Goal: Task Accomplishment & Management: Manage account settings

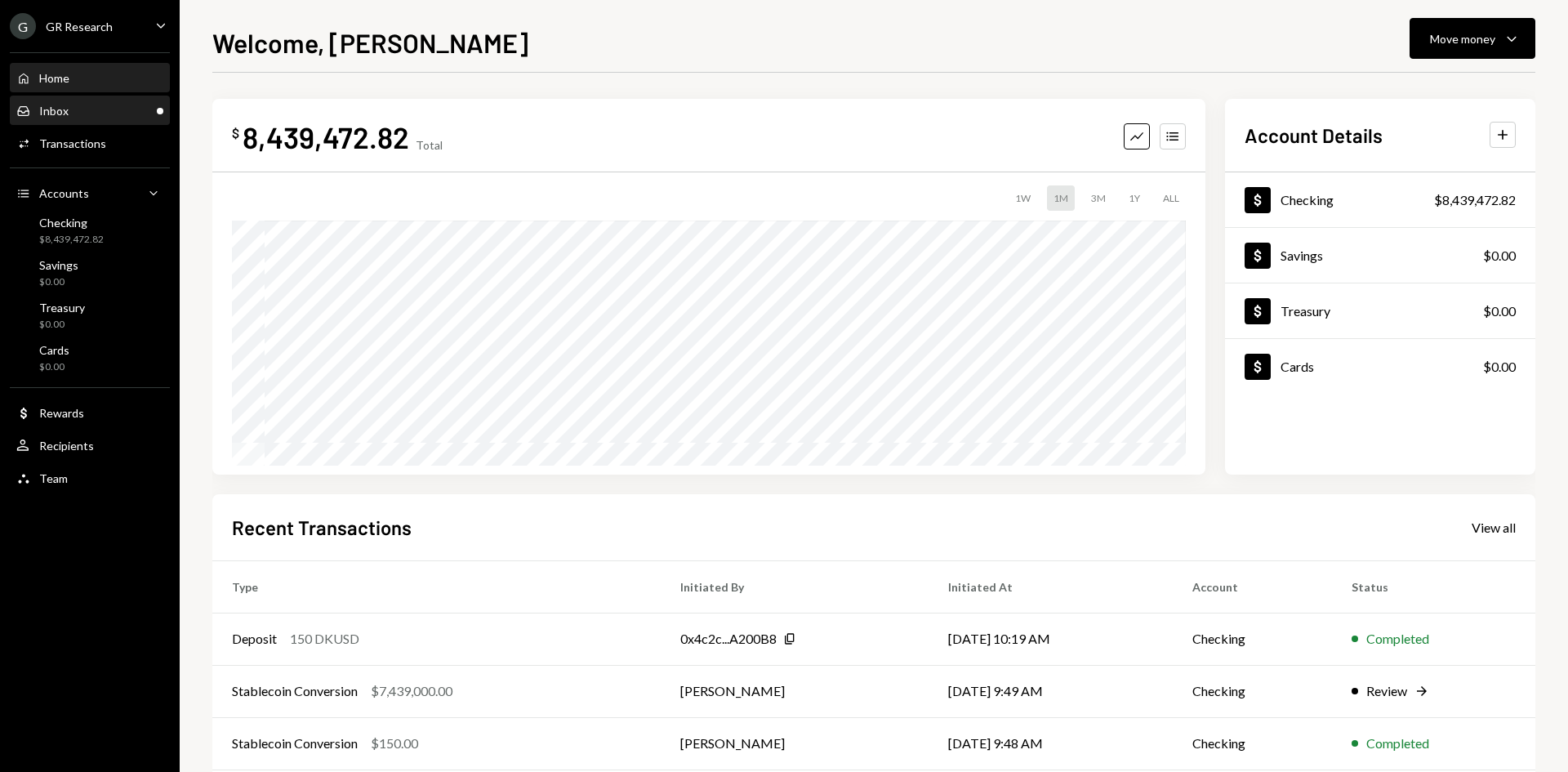
click at [77, 108] on div "Inbox Inbox" at bounding box center [90, 111] width 147 height 15
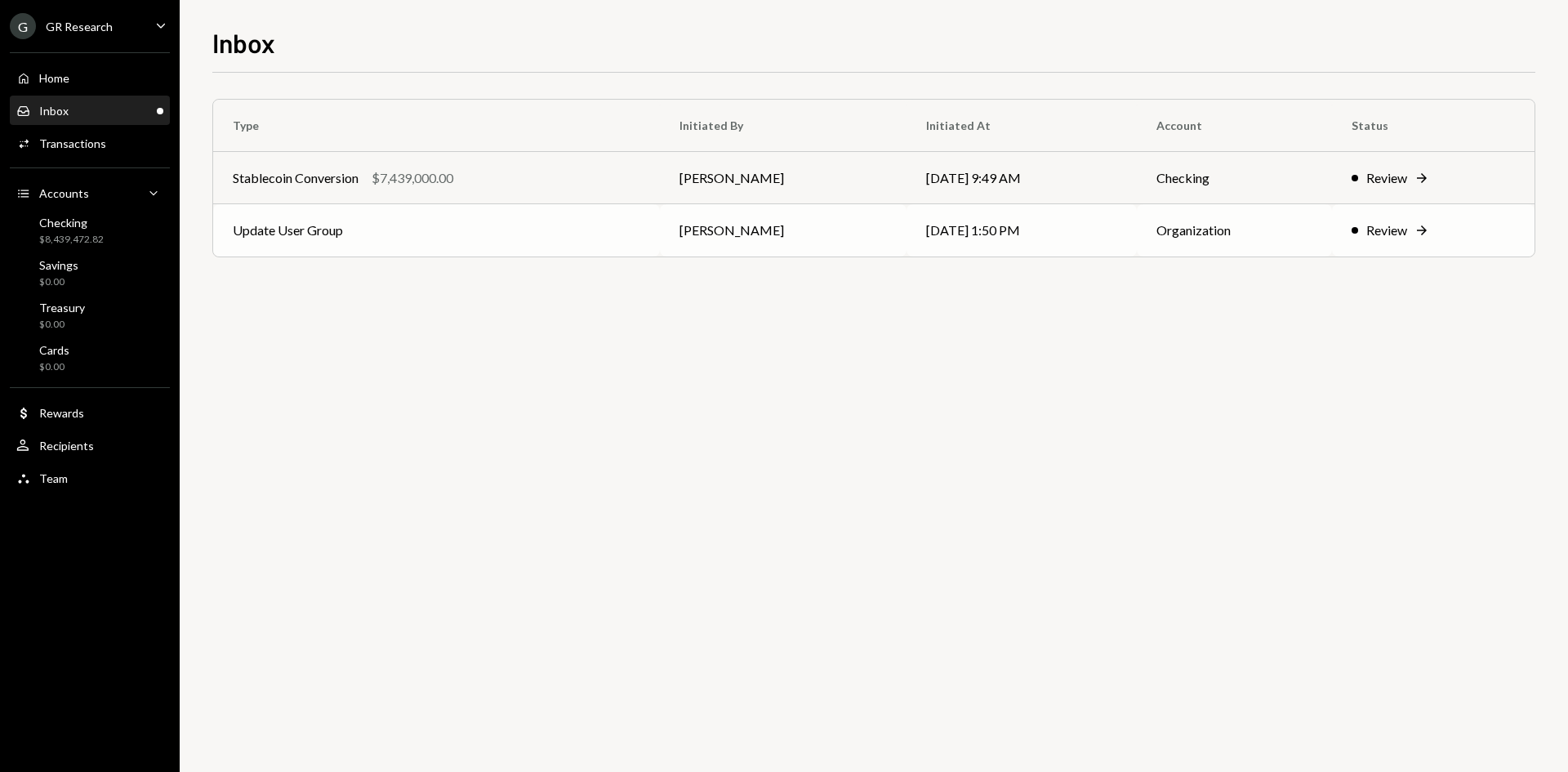
click at [594, 246] on td "Update User Group" at bounding box center [435, 230] width 447 height 53
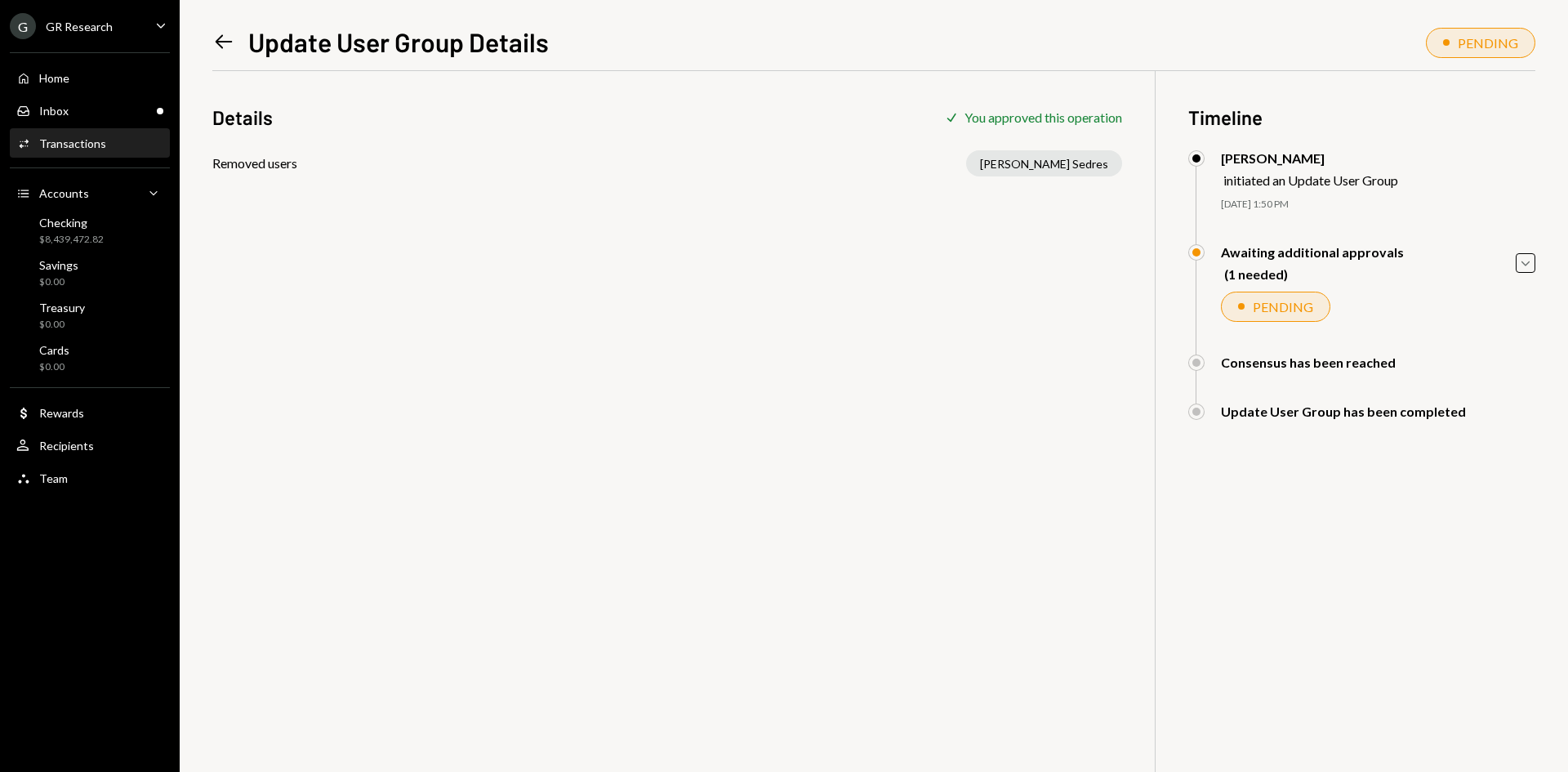
click at [219, 43] on icon at bounding box center [224, 42] width 18 height 14
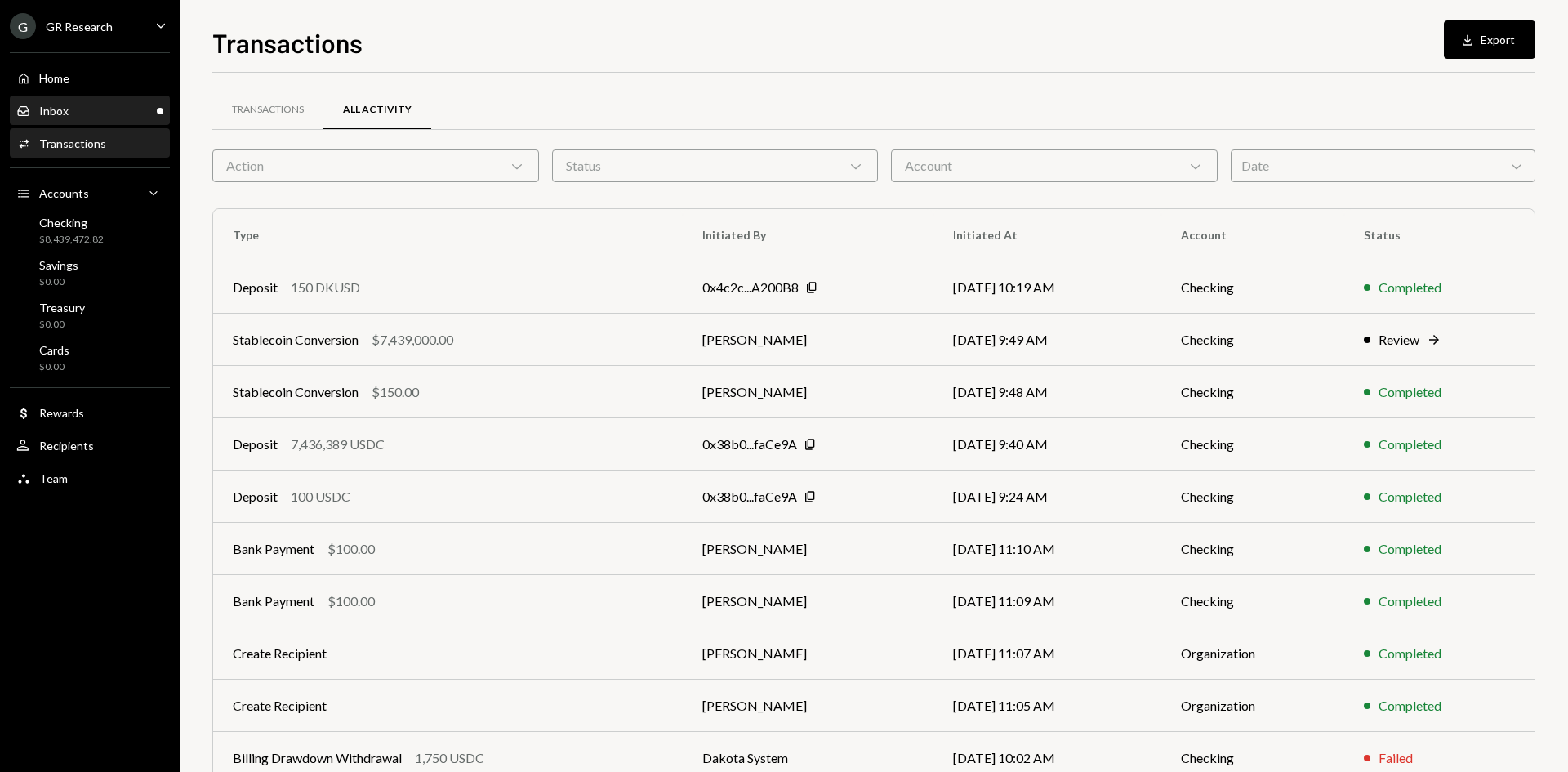
click at [89, 114] on div "Inbox Inbox" at bounding box center [90, 111] width 147 height 15
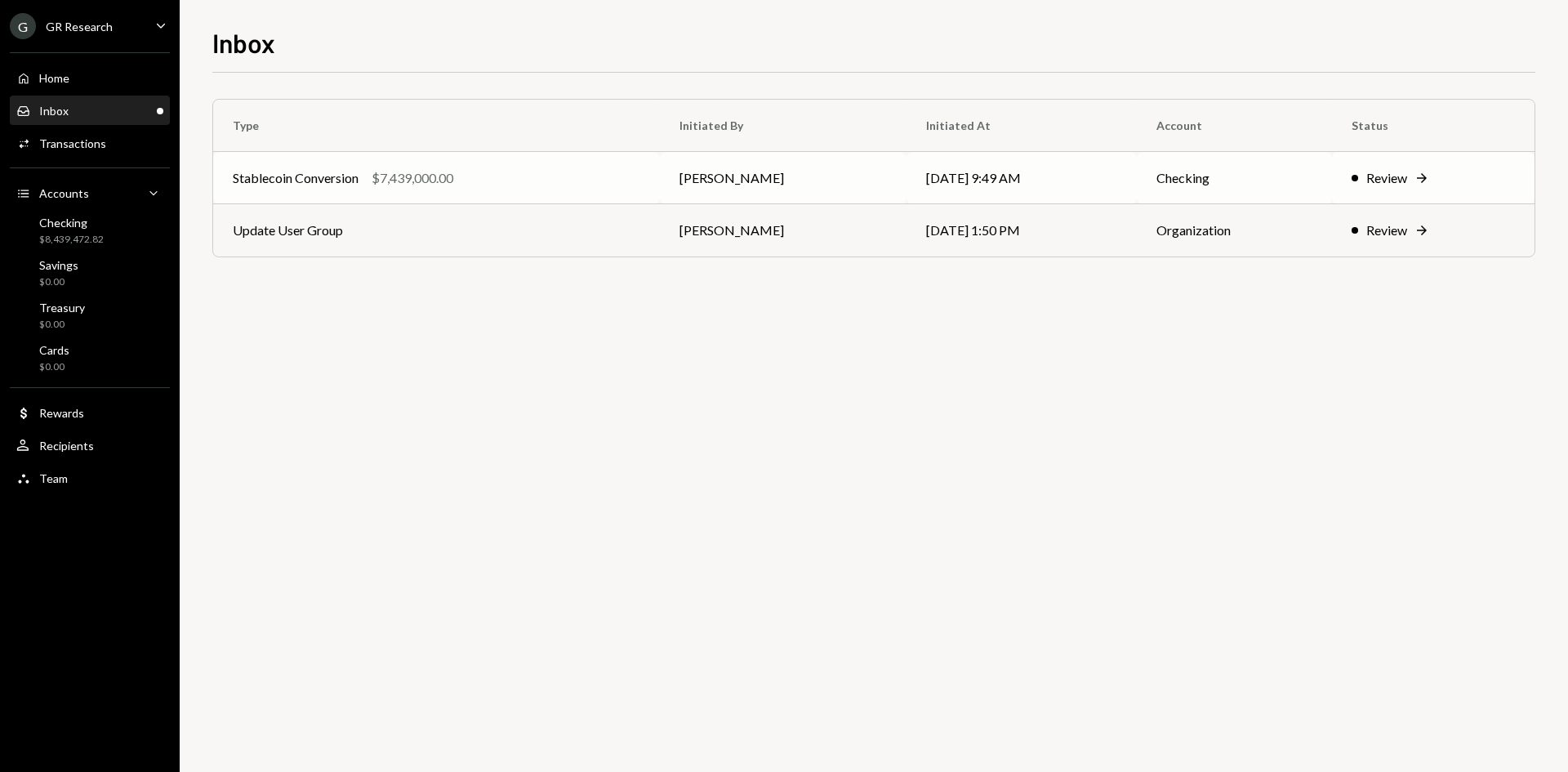
click at [499, 171] on div "Stablecoin Conversion $7,439,000.00" at bounding box center [436, 178] width 408 height 19
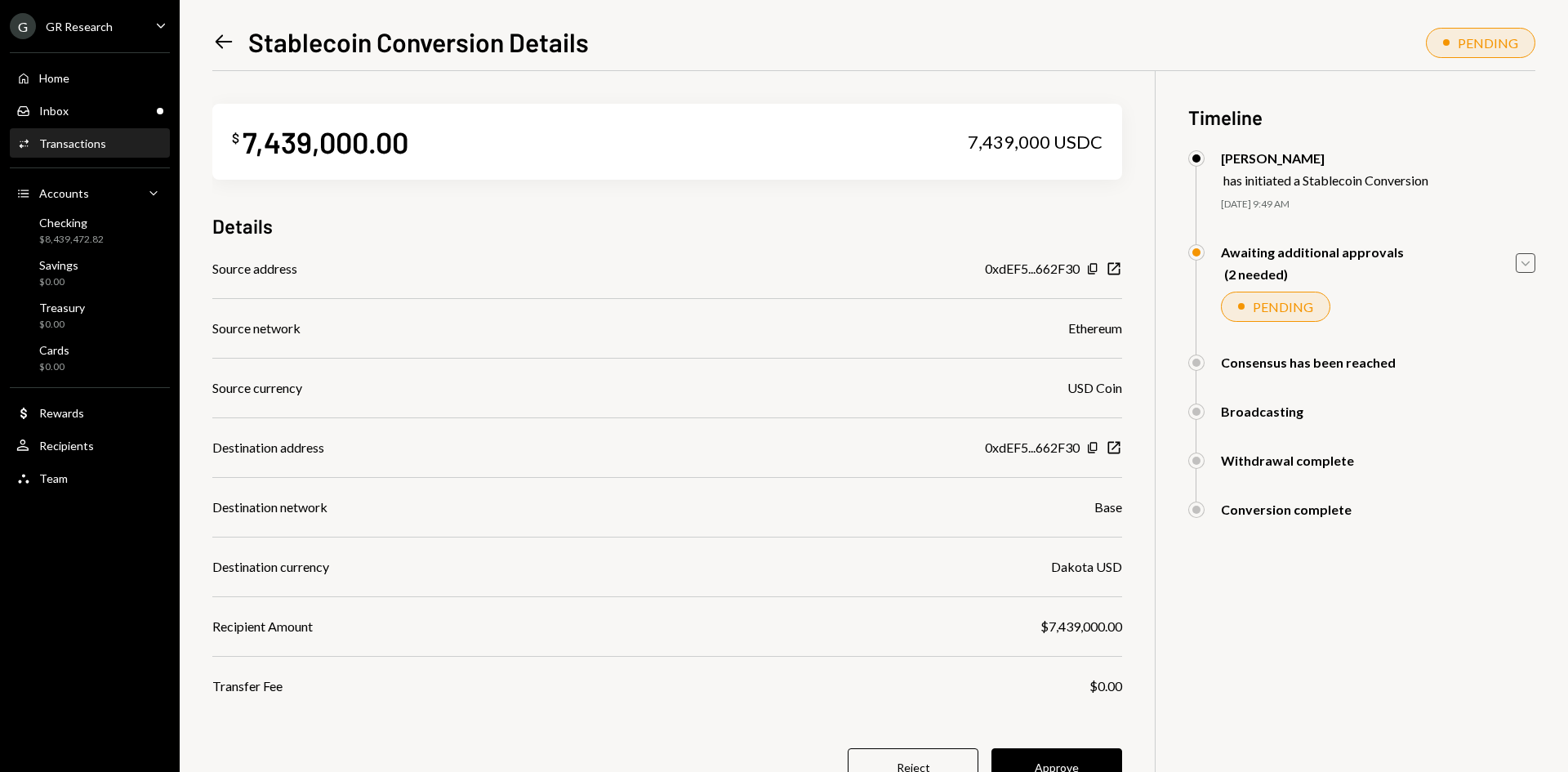
click at [1527, 258] on icon "Caret Down" at bounding box center [1525, 263] width 18 height 18
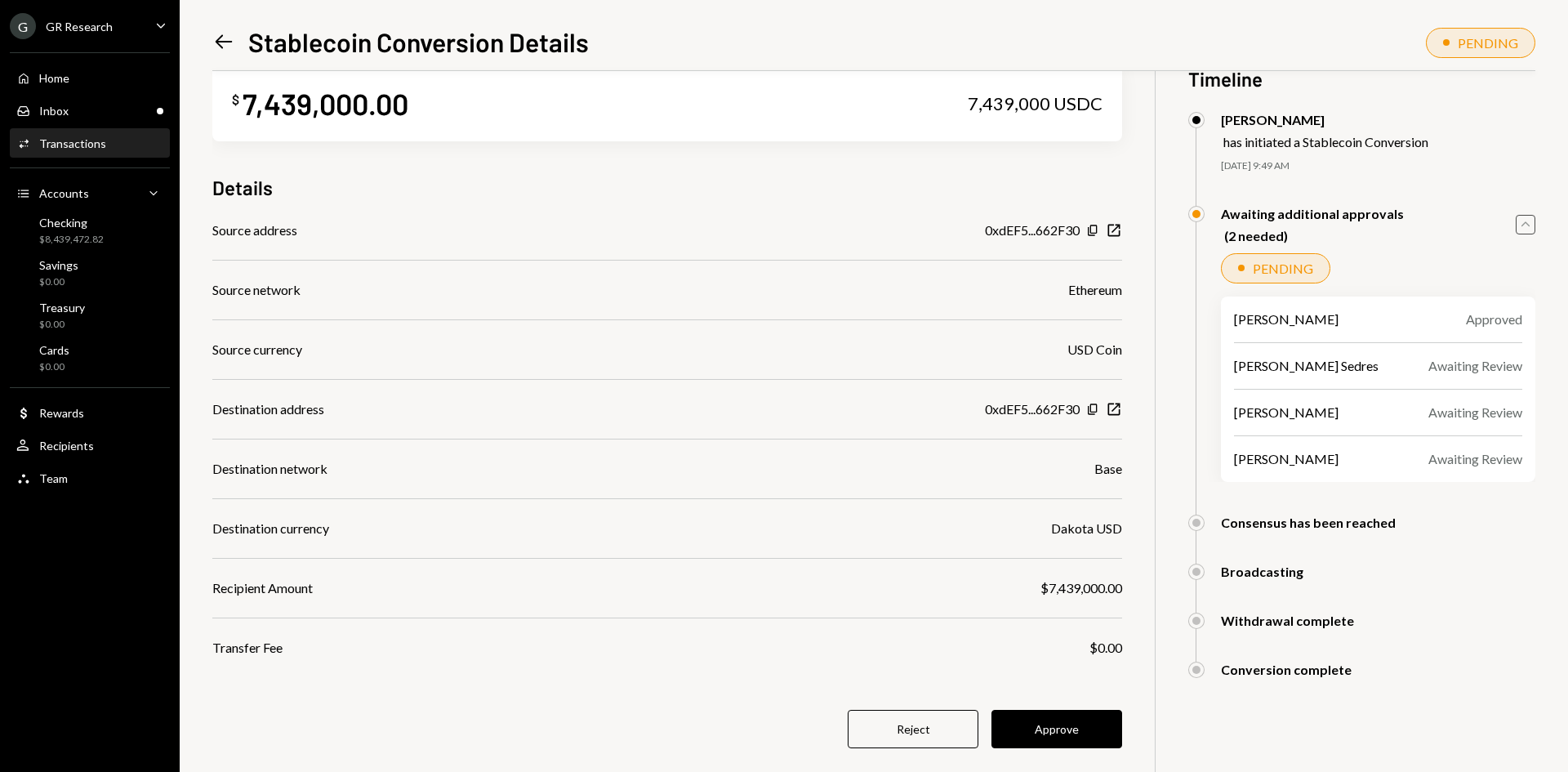
scroll to position [71, 0]
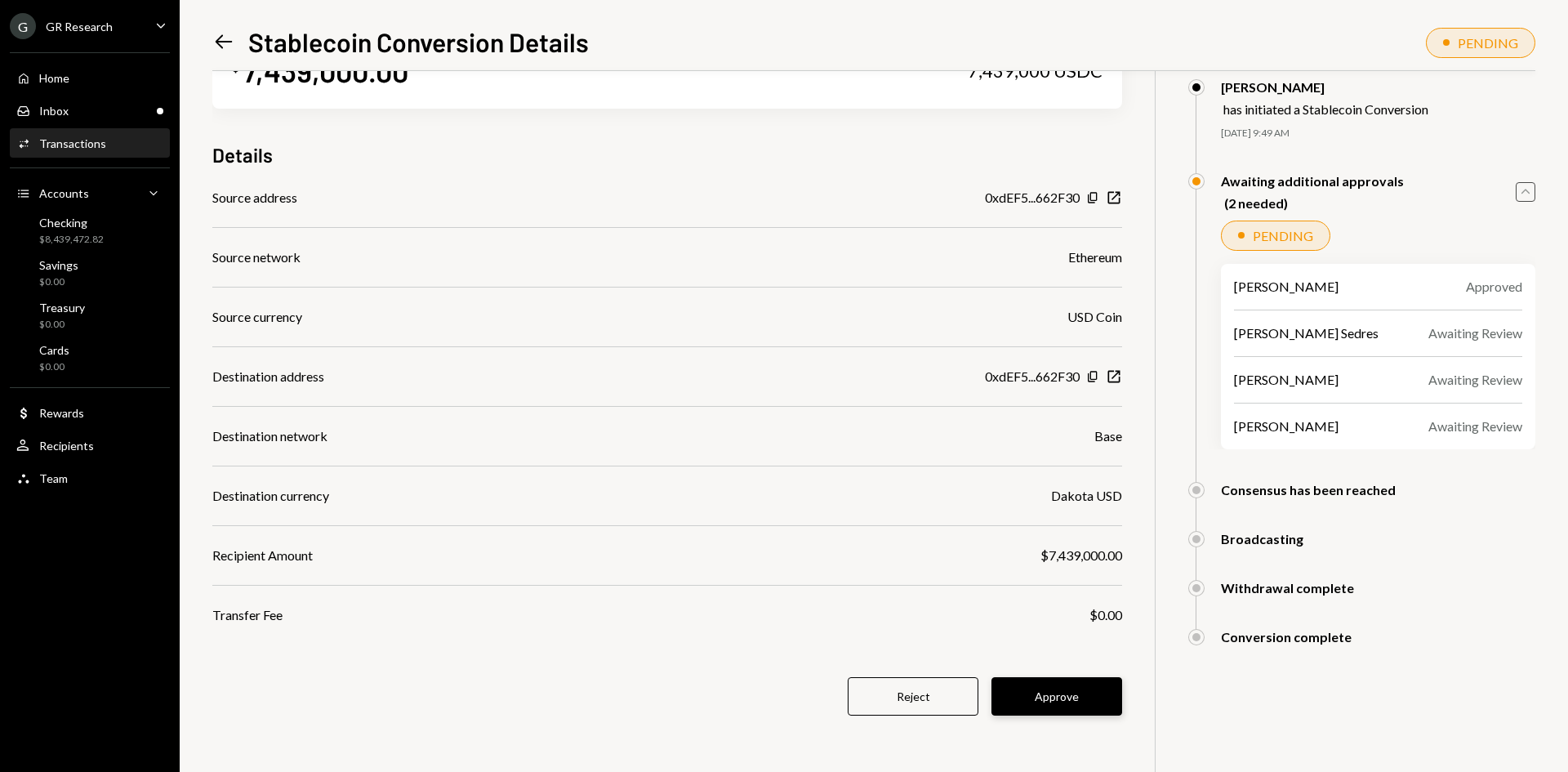
click at [1049, 692] on button "Approve" at bounding box center [1056, 696] width 130 height 39
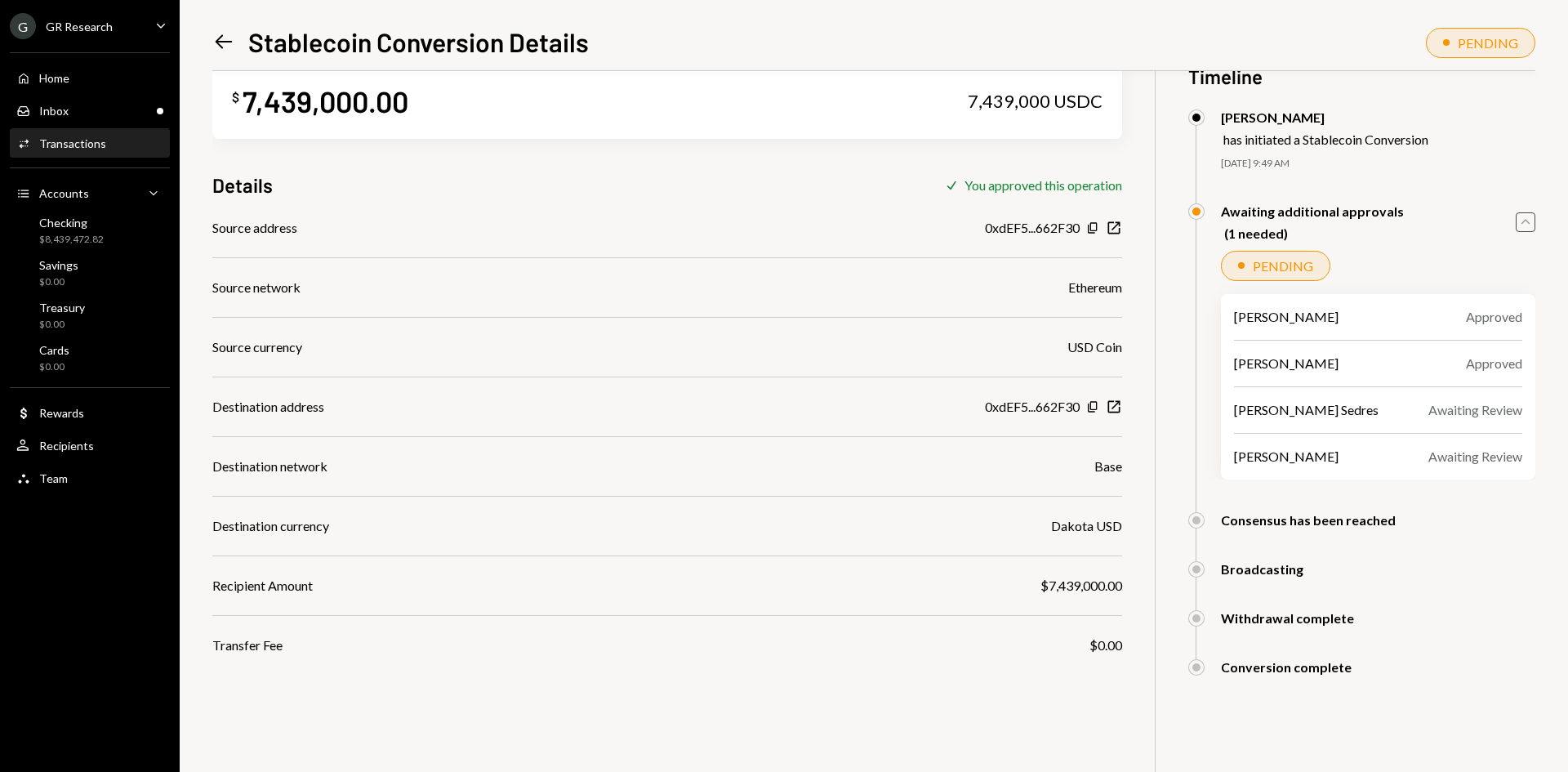
scroll to position [0, 0]
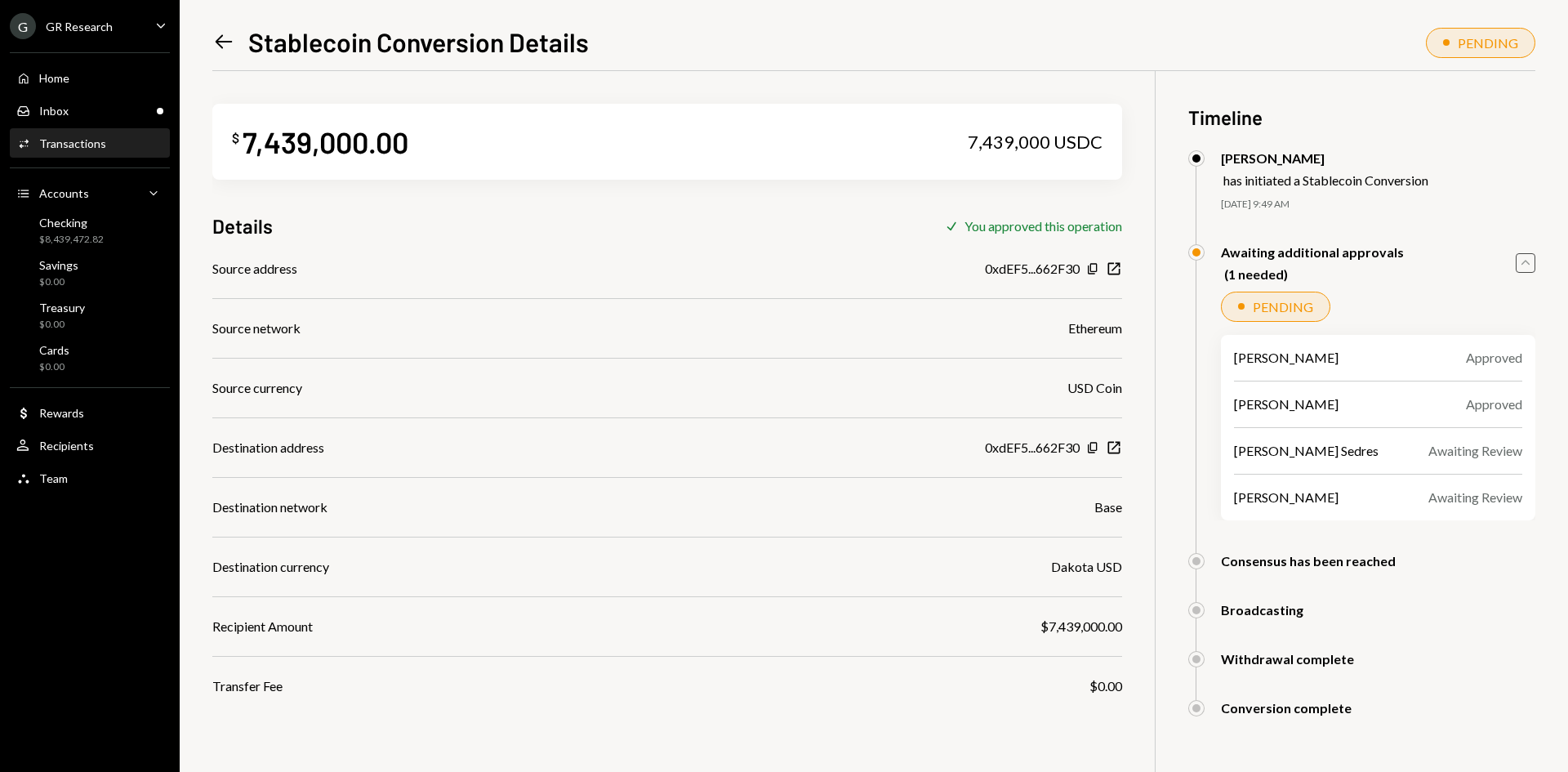
click at [219, 45] on icon "Left Arrow" at bounding box center [224, 42] width 23 height 23
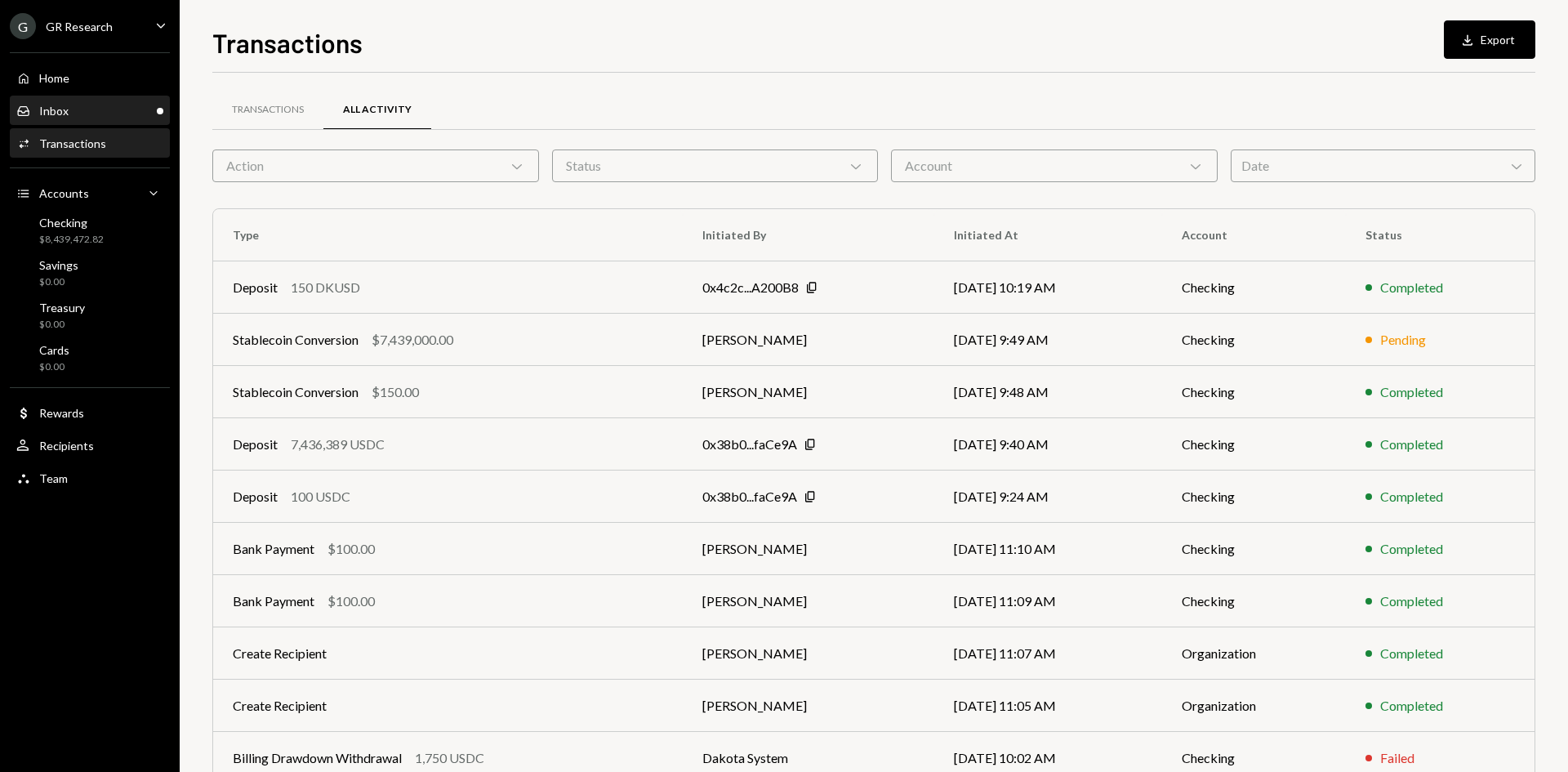
click at [61, 112] on div "Inbox" at bounding box center [54, 110] width 30 height 14
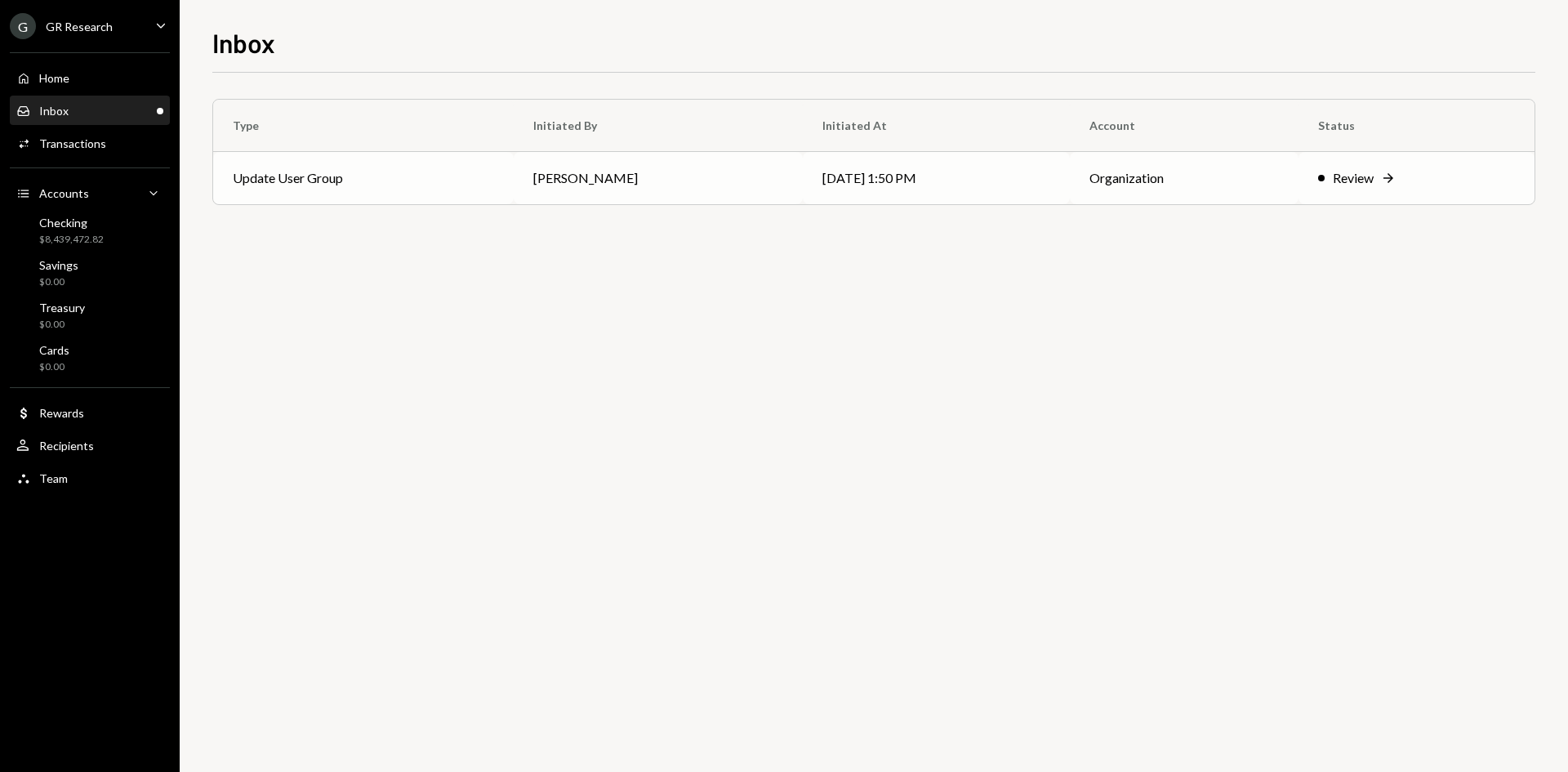
click at [455, 192] on td "Update User Group" at bounding box center [362, 178] width 300 height 53
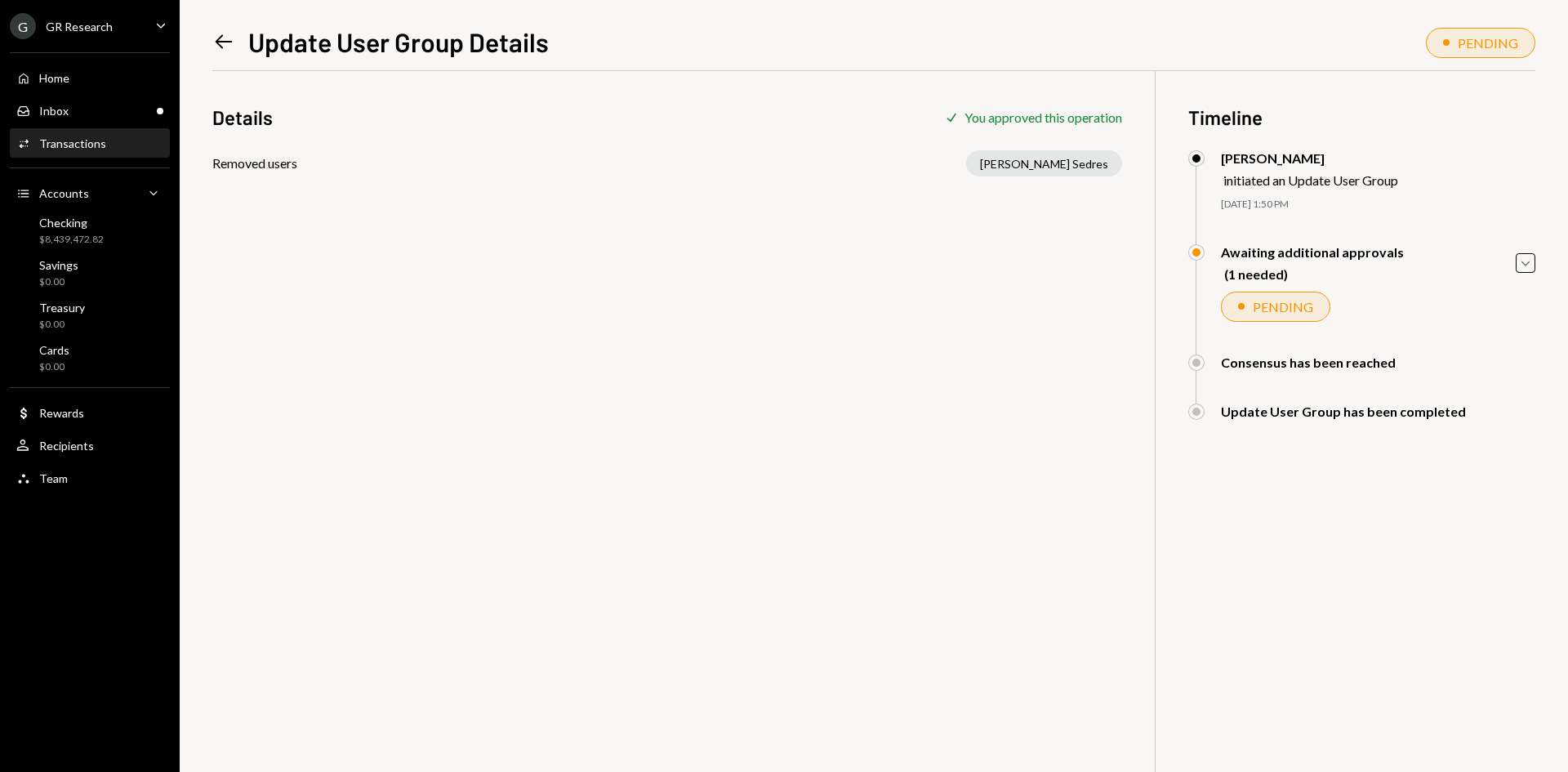
click at [1303, 312] on div "PENDING" at bounding box center [1282, 306] width 60 height 16
click at [1516, 260] on div "Caret Down" at bounding box center [1525, 263] width 19 height 19
